Goal: Task Accomplishment & Management: Manage account settings

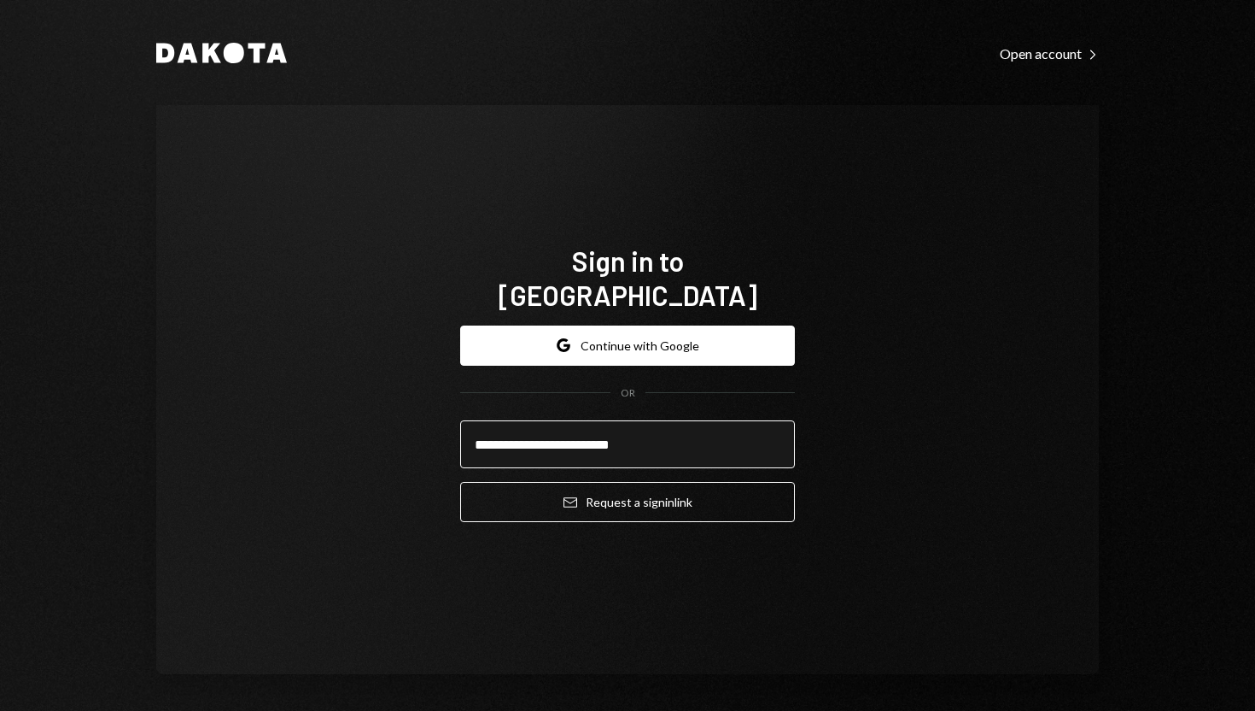
type input "**********"
click at [460, 482] on button "Email Request a sign in link" at bounding box center [627, 502] width 335 height 40
